Goal: Information Seeking & Learning: Learn about a topic

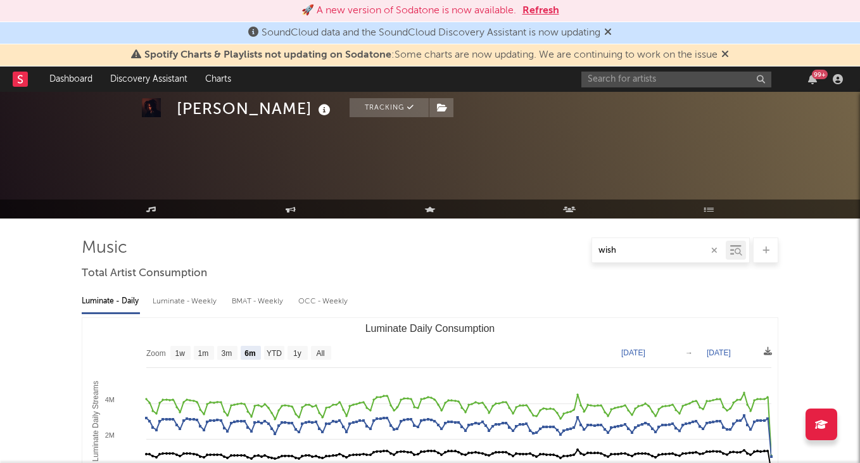
select select "6m"
select select "1w"
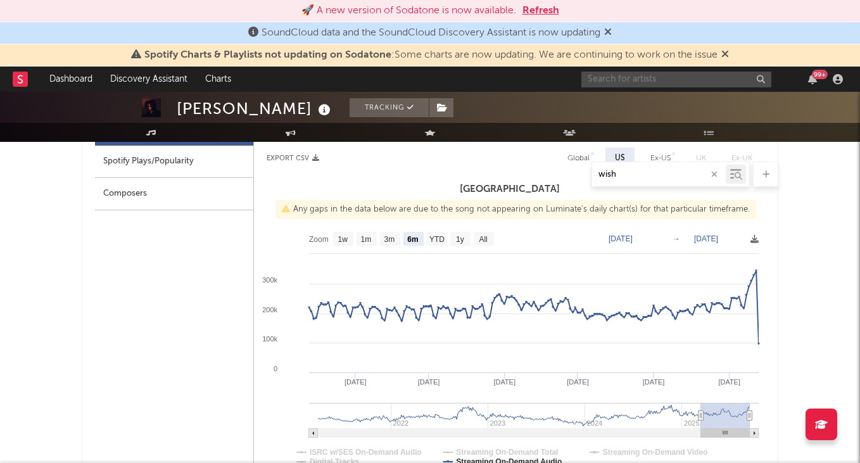
click at [630, 82] on input "text" at bounding box center [676, 80] width 190 height 16
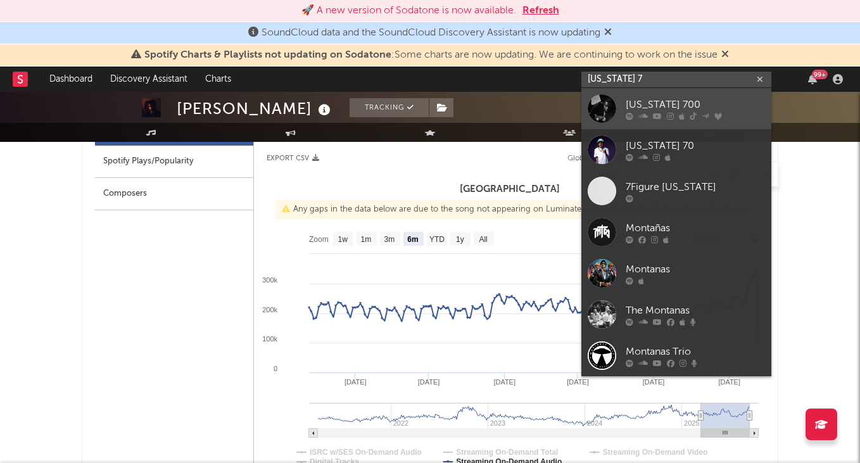
type input "[US_STATE] 7"
click at [707, 101] on div "[US_STATE] 700" at bounding box center [694, 104] width 139 height 15
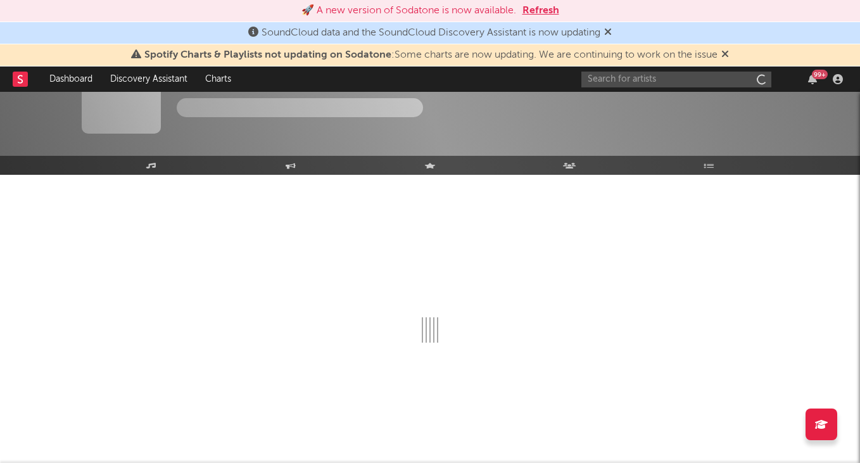
scroll to position [44, 0]
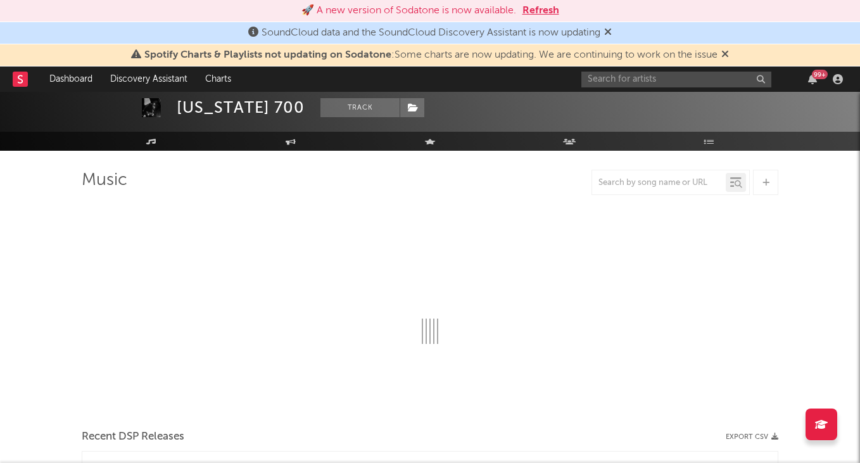
select select "6m"
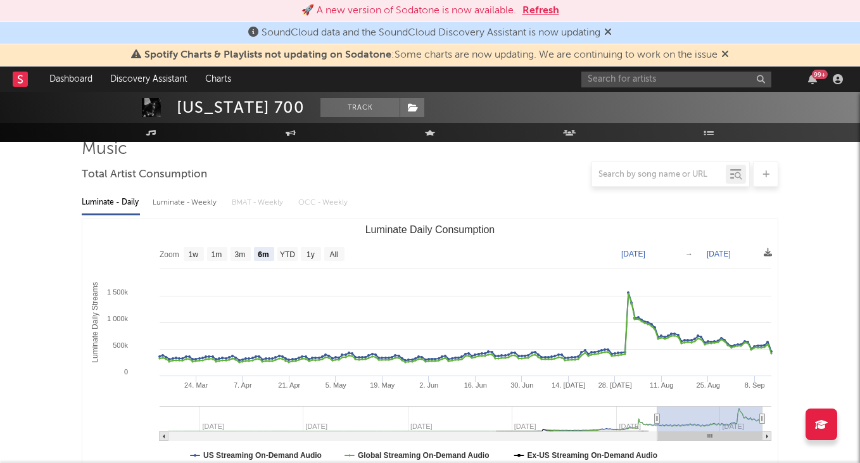
scroll to position [102, 0]
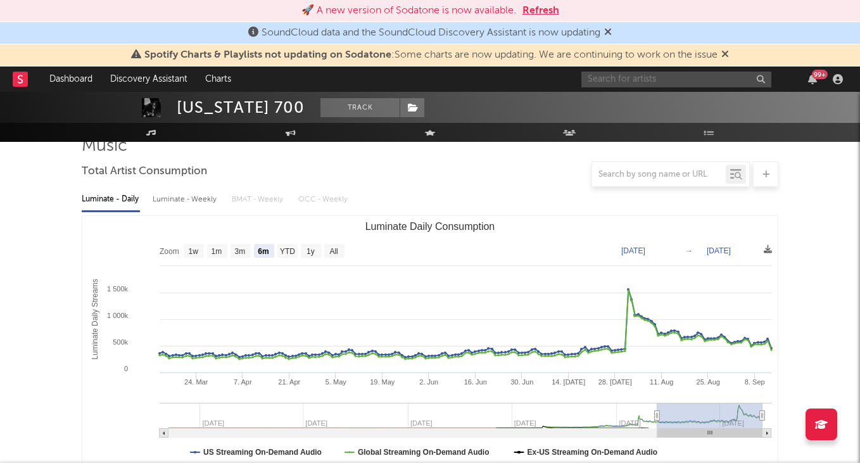
click at [663, 80] on input "text" at bounding box center [676, 80] width 190 height 16
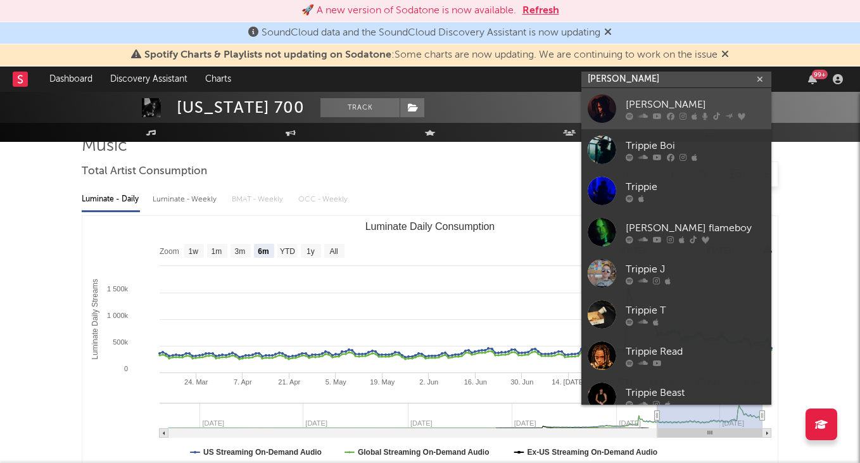
type input "[PERSON_NAME]"
click at [687, 99] on div "[PERSON_NAME]" at bounding box center [694, 104] width 139 height 15
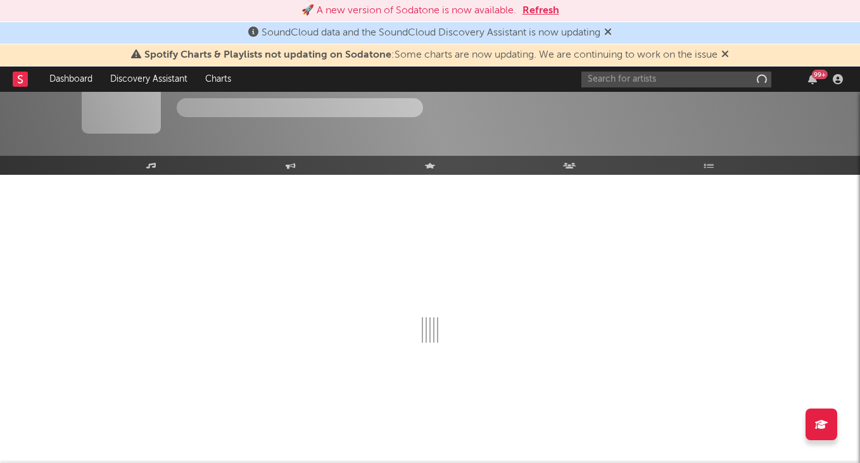
scroll to position [44, 0]
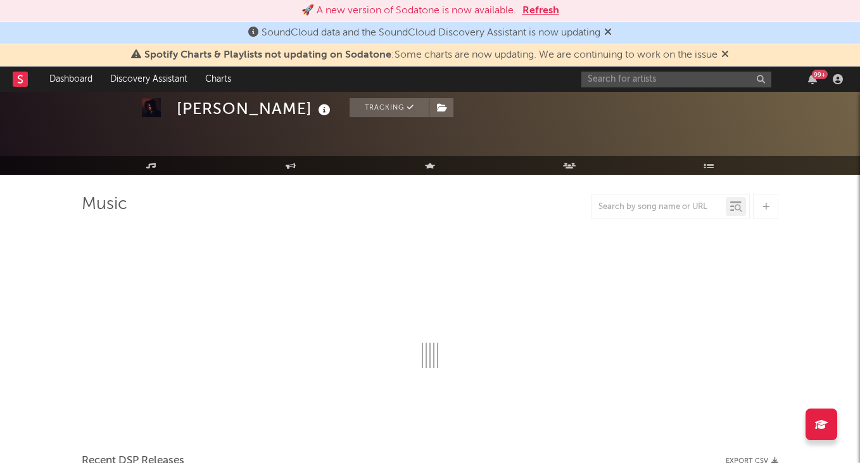
select select "6m"
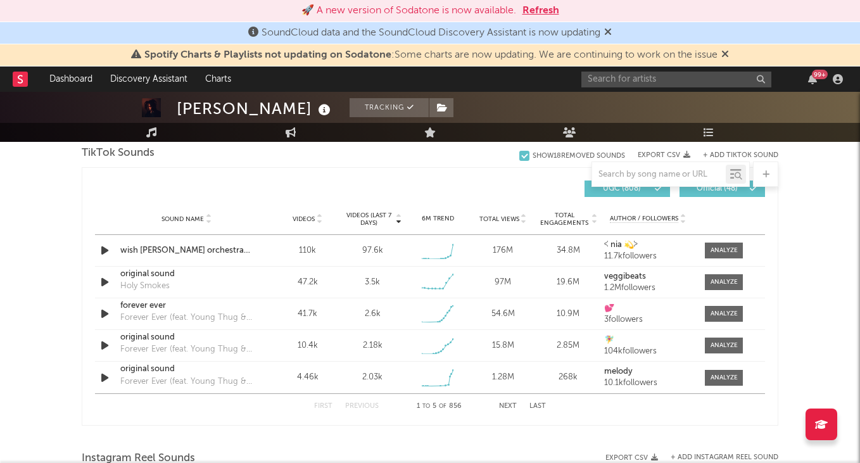
scroll to position [838, 0]
click at [716, 247] on div at bounding box center [723, 250] width 27 height 9
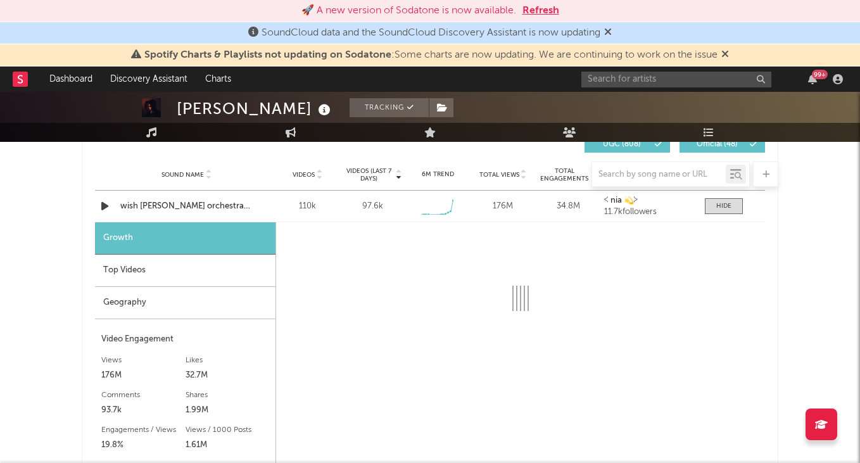
select select "1w"
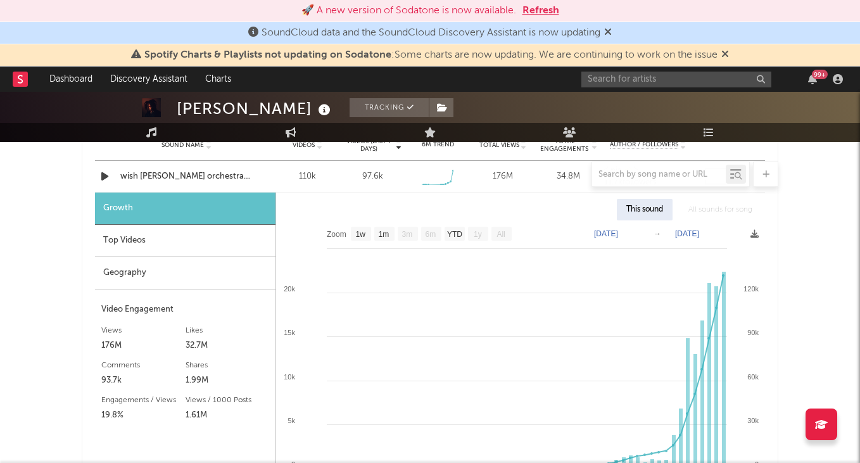
scroll to position [913, 0]
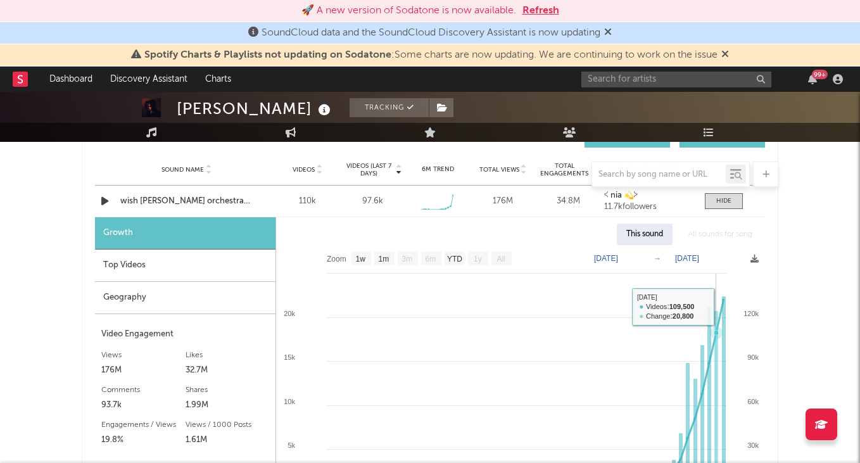
click at [717, 300] on icon at bounding box center [526, 396] width 393 height 192
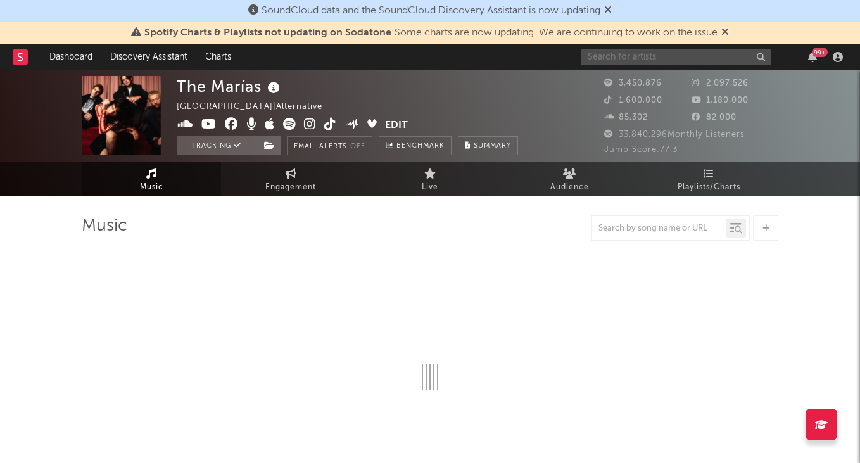
click at [640, 60] on input "text" at bounding box center [676, 57] width 190 height 16
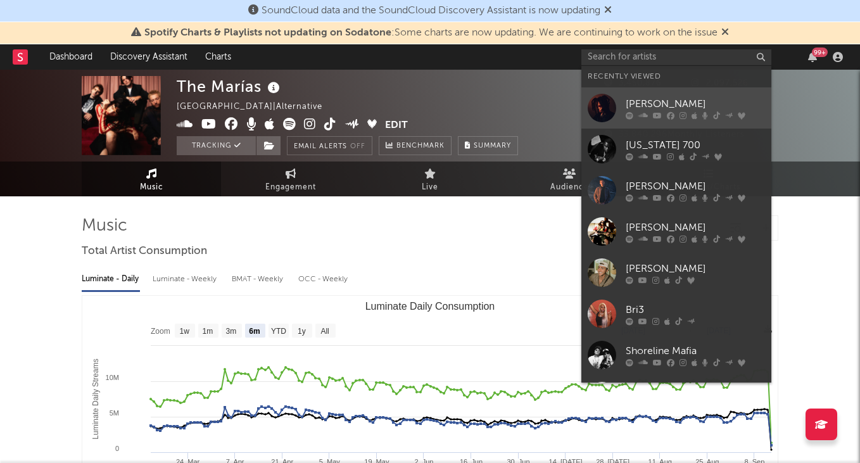
click at [660, 105] on div "[PERSON_NAME]" at bounding box center [694, 103] width 139 height 15
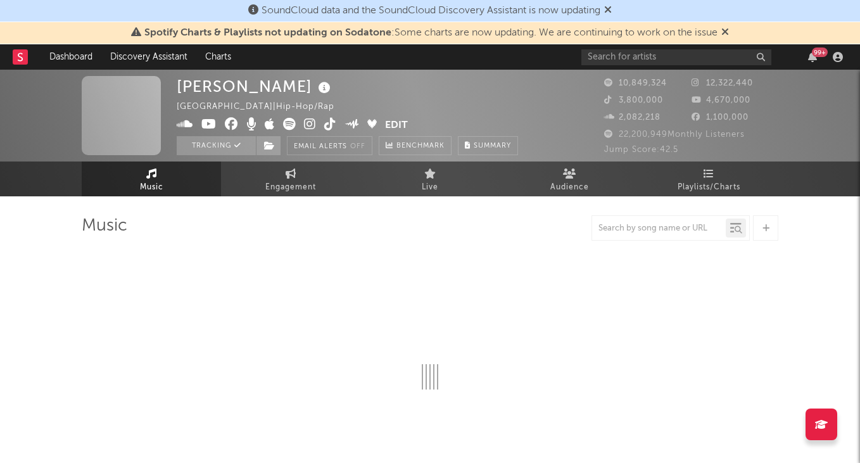
select select "6m"
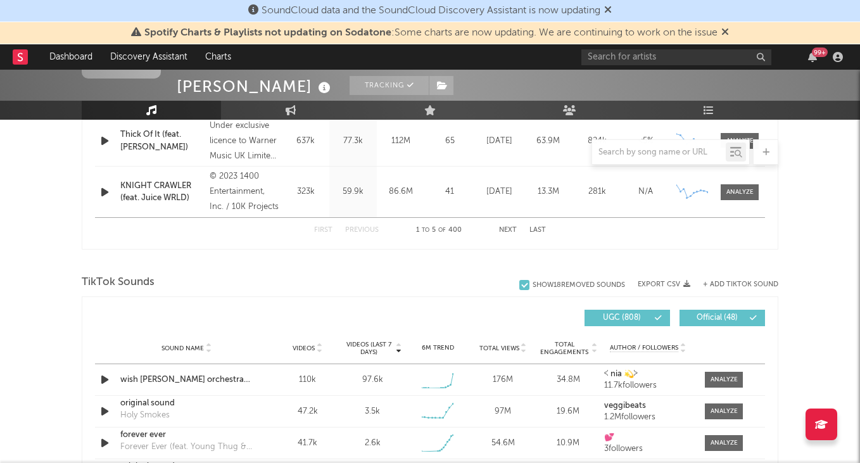
scroll to position [844, 0]
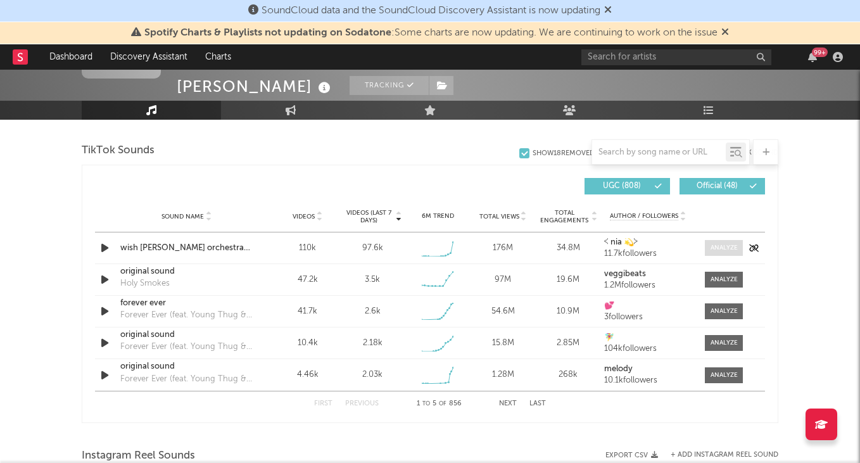
click at [715, 246] on div at bounding box center [723, 247] width 27 height 9
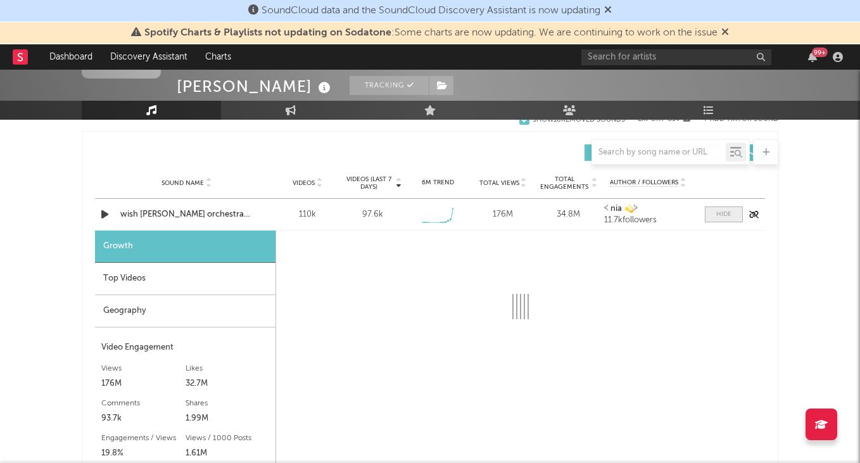
select select "1w"
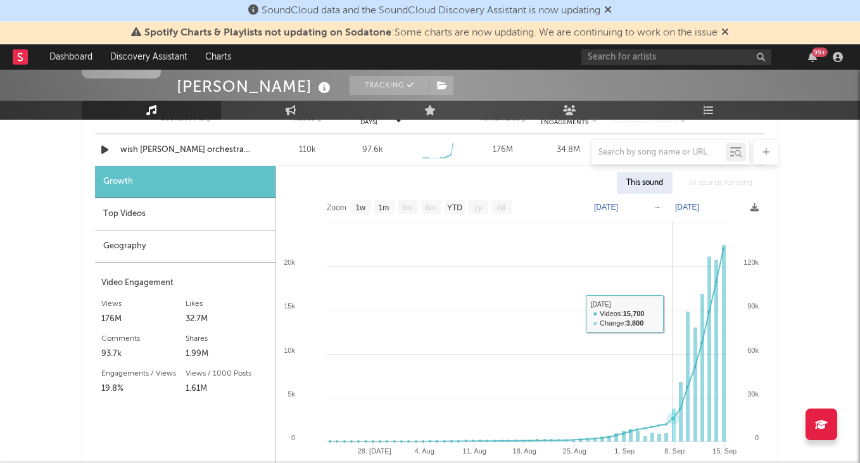
scroll to position [944, 0]
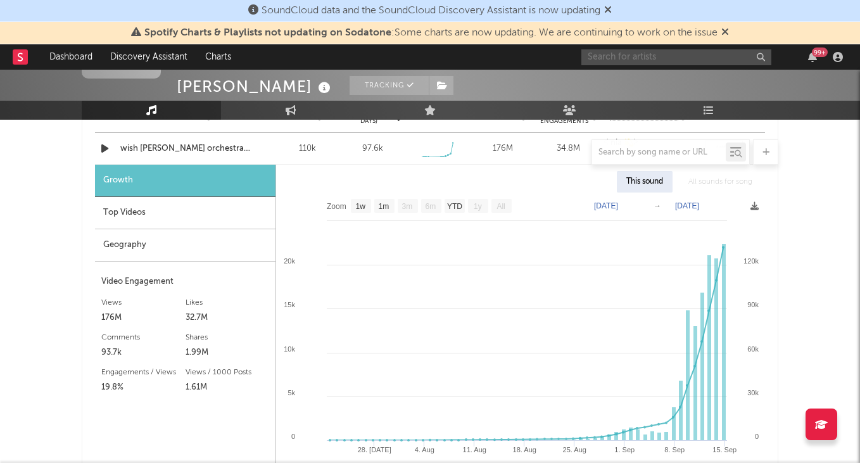
click at [651, 51] on input "text" at bounding box center [676, 57] width 190 height 16
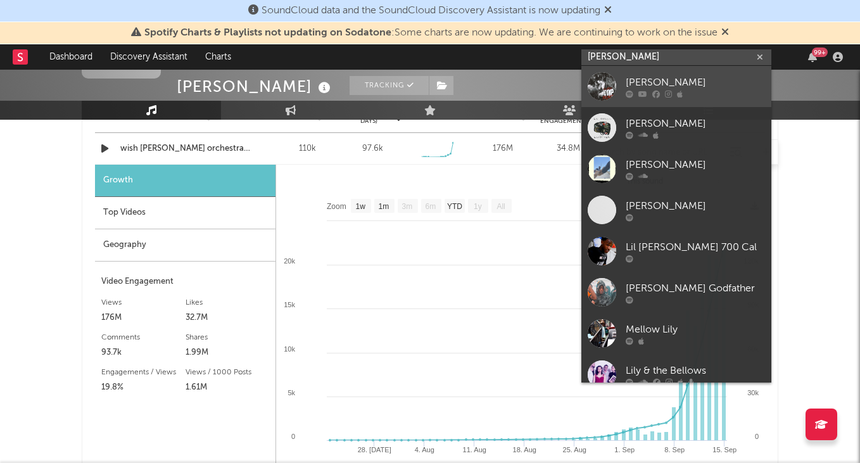
type input "lil mello"
click at [632, 74] on link "Lil Mello" at bounding box center [676, 86] width 190 height 41
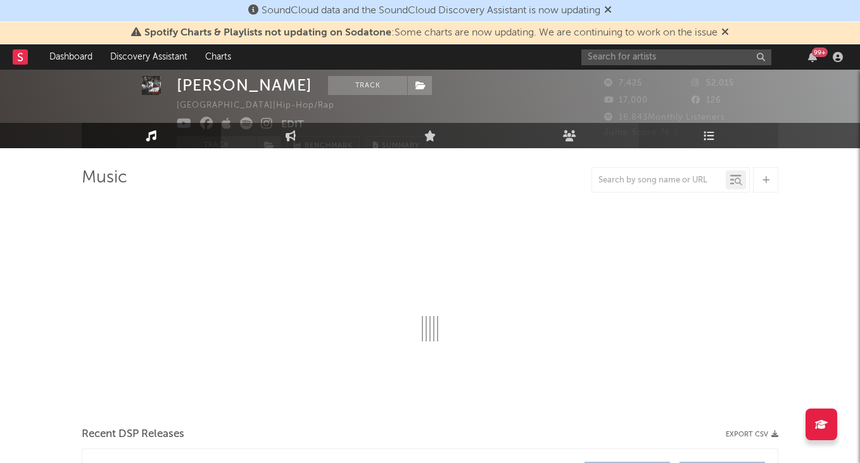
scroll to position [46, 0]
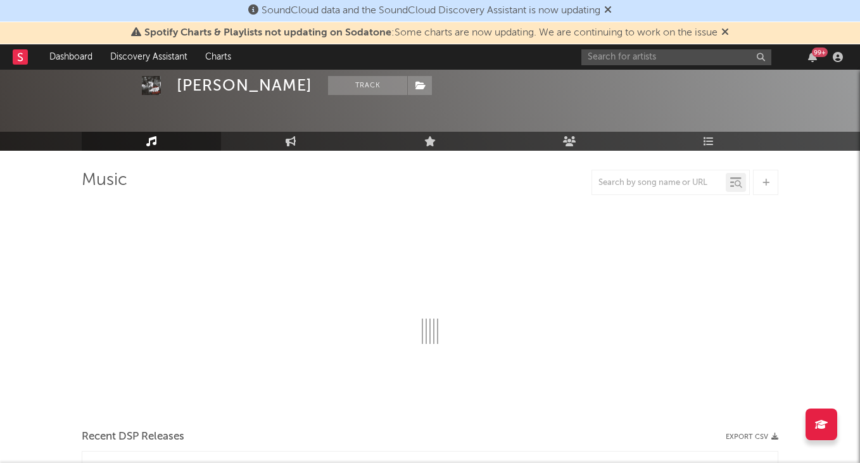
select select "6m"
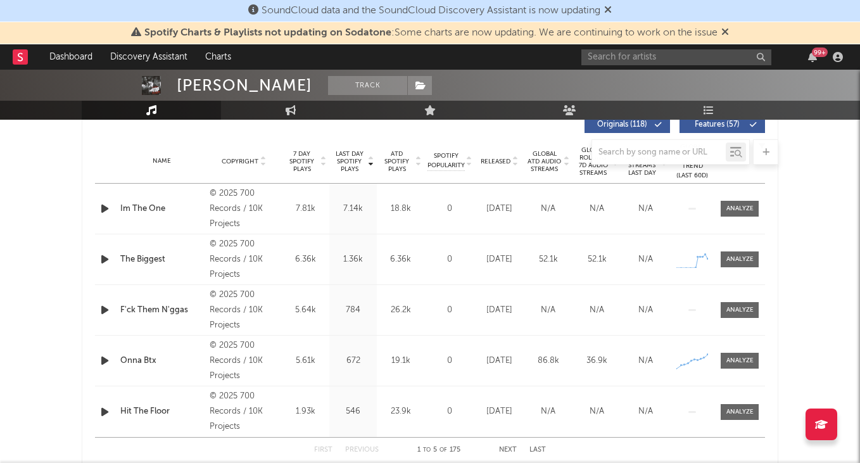
scroll to position [494, 0]
click at [747, 370] on div "Name Onna Btx Copyright © 2025 700 Records / 10K Projects Label 700 Records / 1…" at bounding box center [430, 360] width 670 height 50
click at [748, 361] on div at bounding box center [739, 359] width 27 height 9
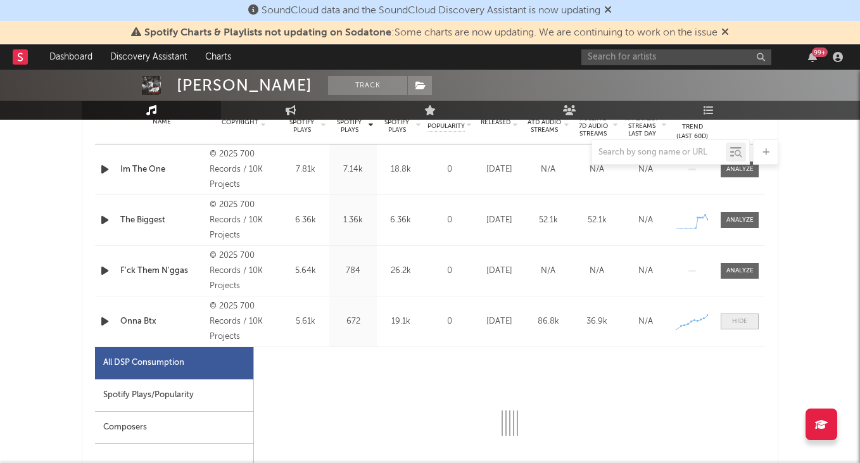
select select "1w"
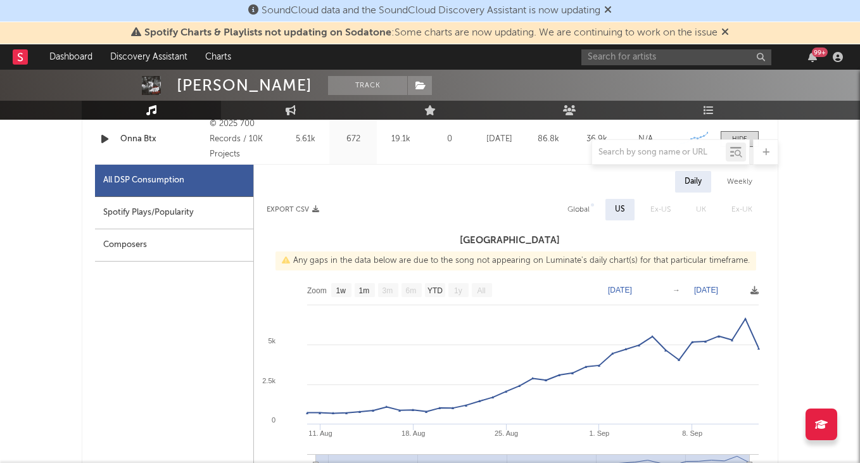
scroll to position [734, 0]
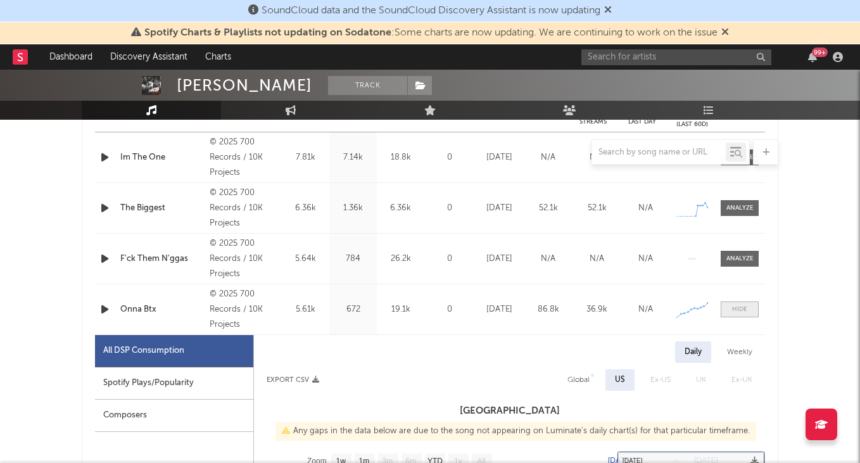
click at [741, 305] on div at bounding box center [739, 308] width 15 height 9
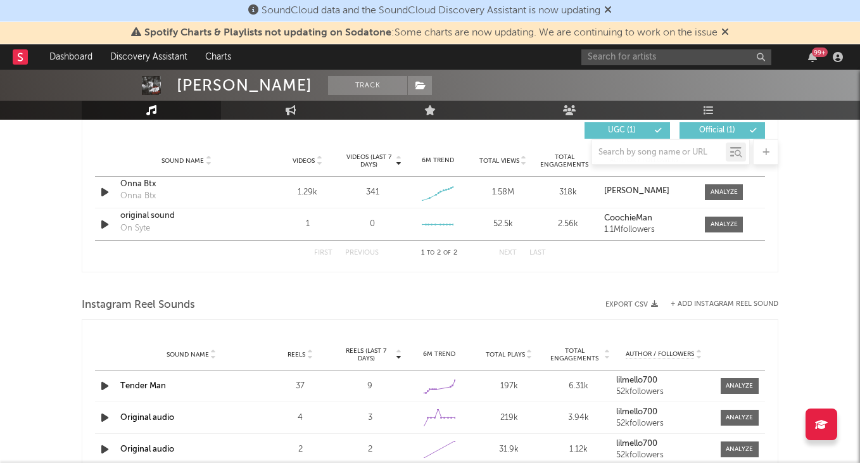
scroll to position [900, 0]
click at [729, 194] on div at bounding box center [723, 192] width 27 height 9
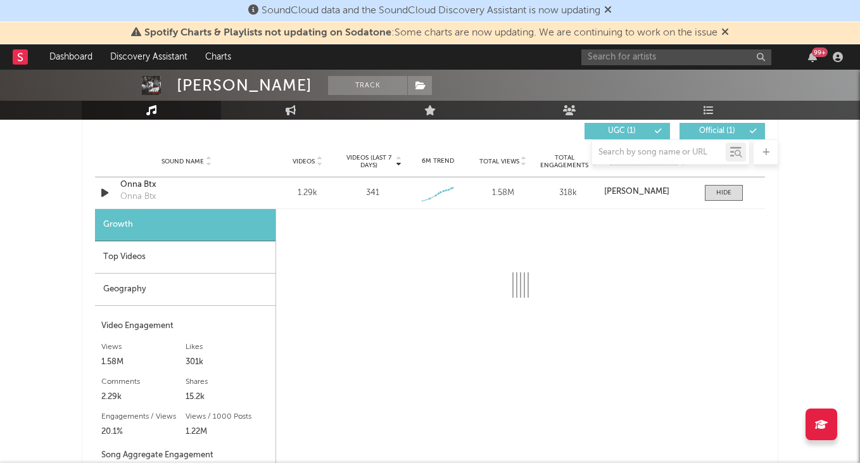
select select "1w"
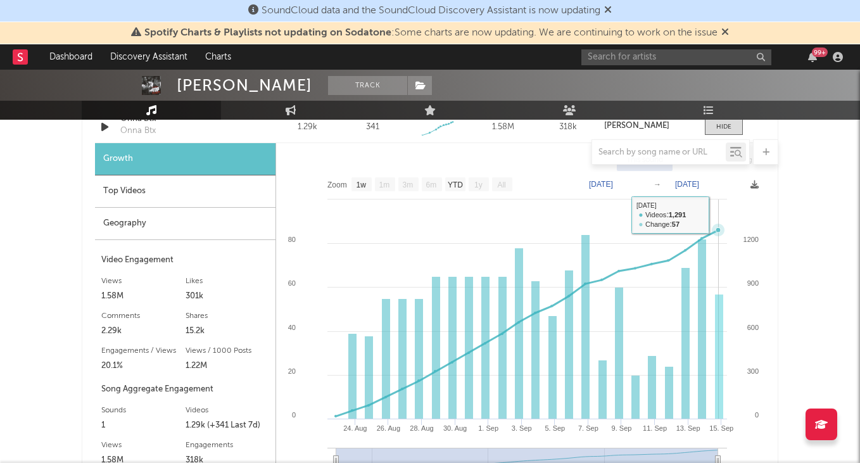
scroll to position [969, 0]
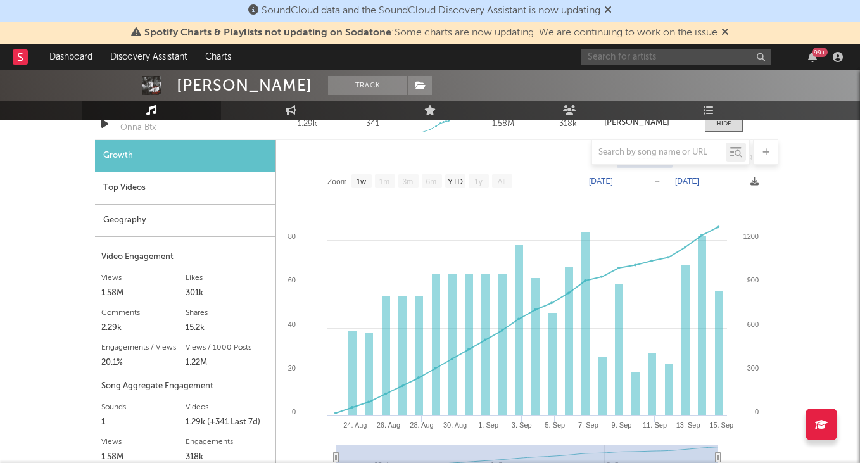
click at [663, 60] on input "text" at bounding box center [676, 57] width 190 height 16
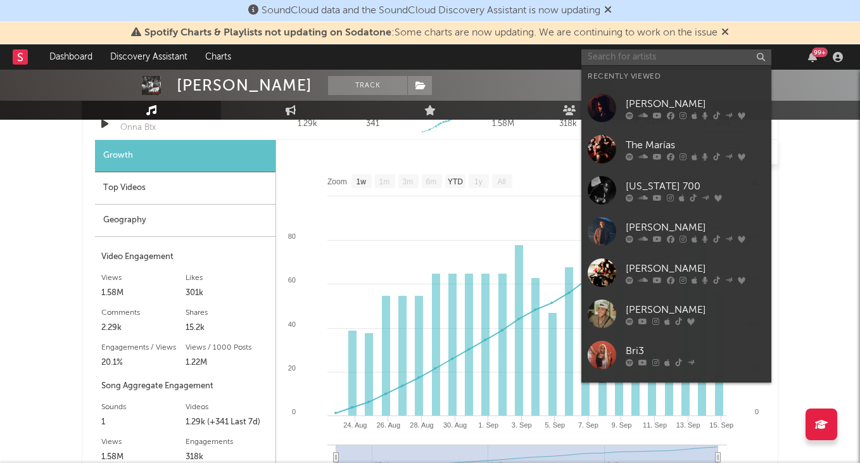
type input "t"
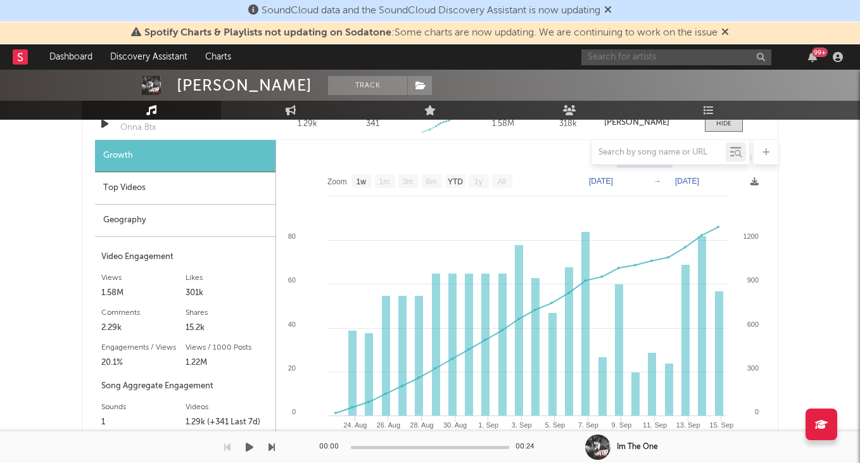
type input "t"
